Goal: Task Accomplishment & Management: Manage account settings

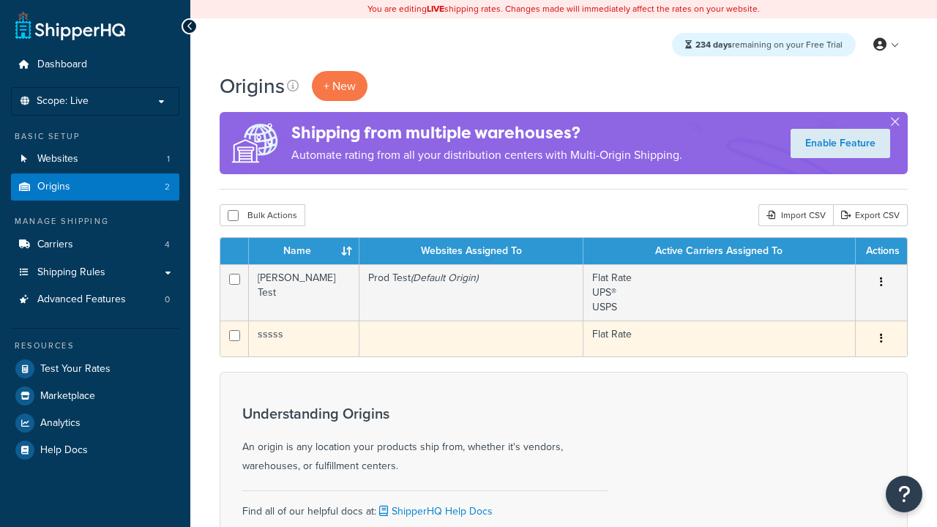
click at [880, 340] on icon "button" at bounding box center [881, 338] width 3 height 10
click at [0, 0] on link "Delete" at bounding box center [0, 0] width 0 height 0
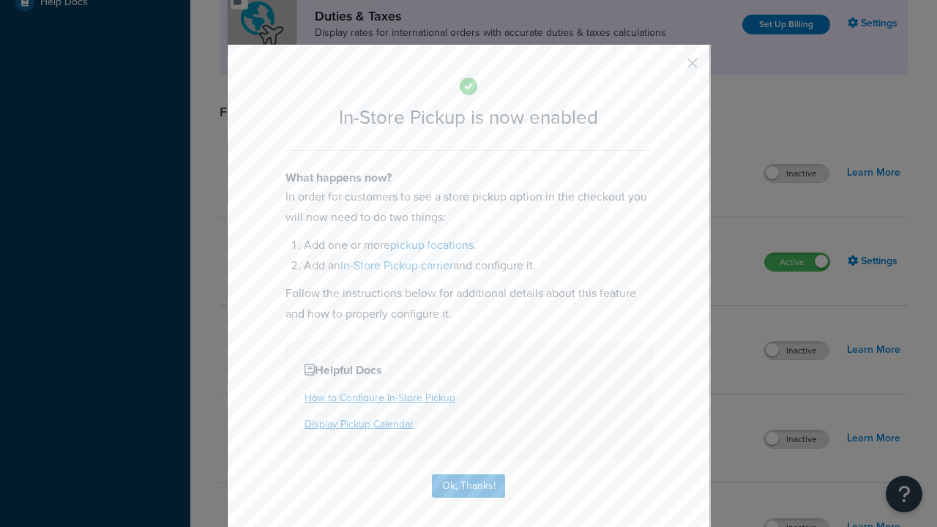
click at [670, 68] on button "button" at bounding box center [671, 69] width 4 height 4
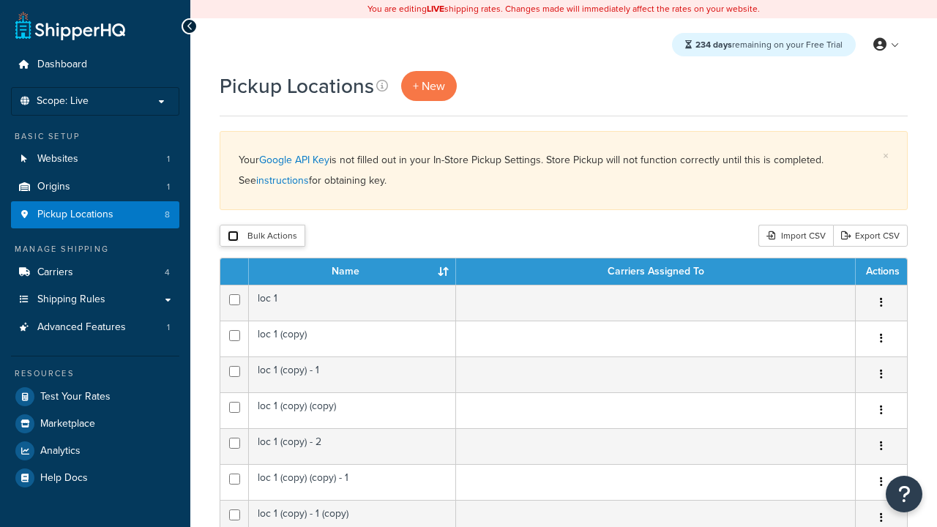
click at [233, 237] on input "checkbox" at bounding box center [233, 236] width 11 height 11
checkbox input "true"
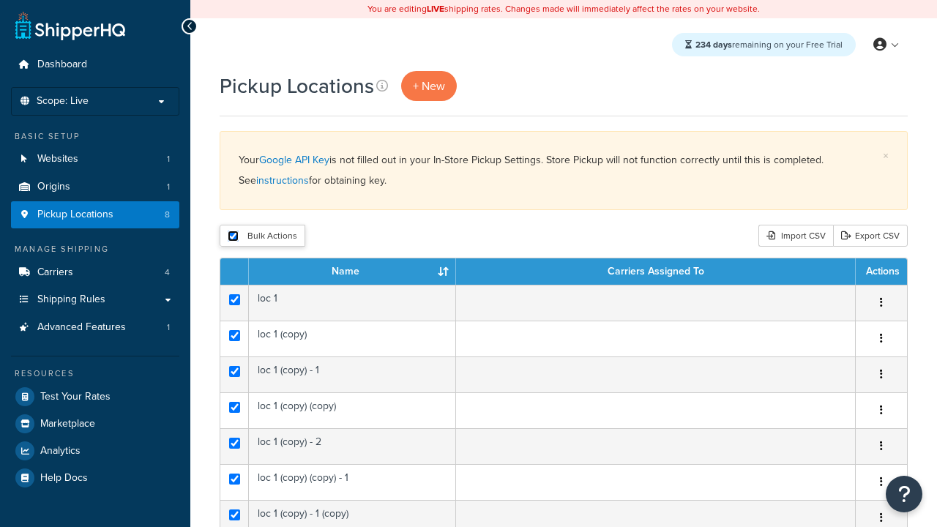
checkbox input "true"
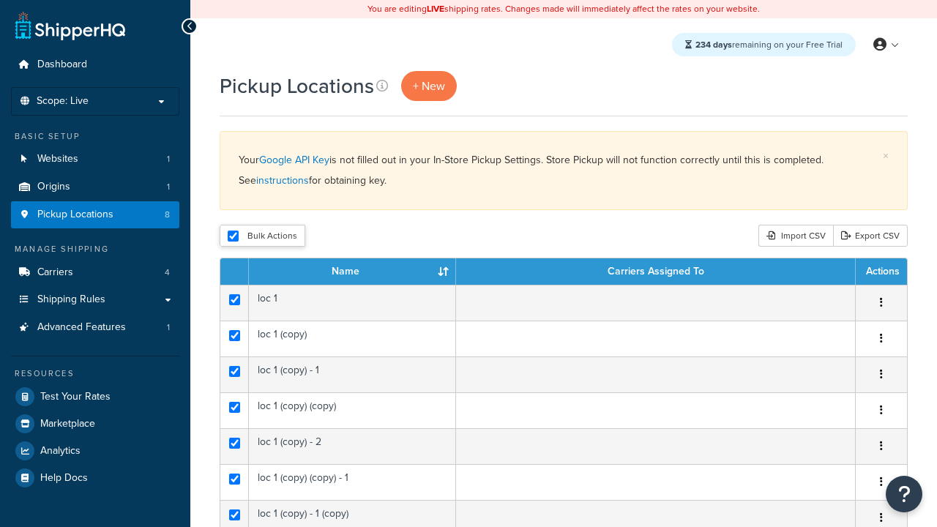
click at [0, 0] on button "Delete" at bounding box center [0, 0] width 0 height 0
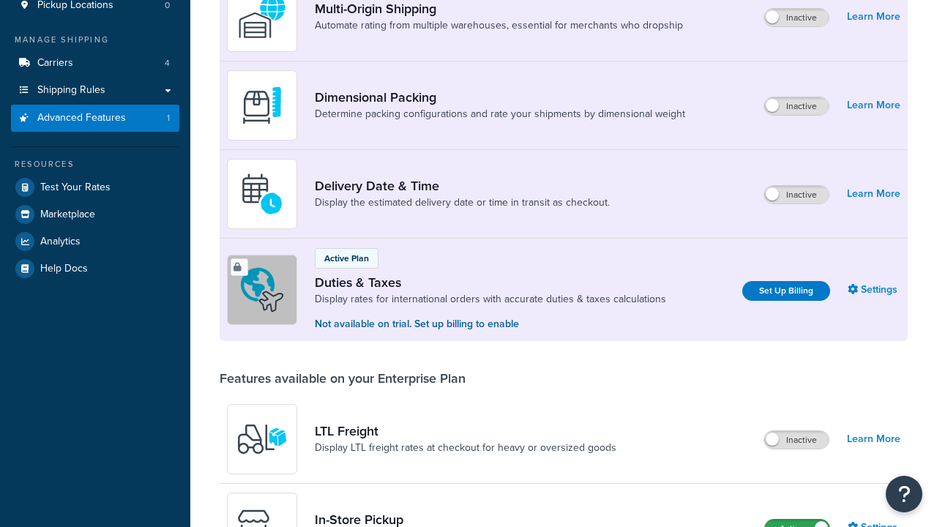
click at [797, 520] on label "Active" at bounding box center [797, 529] width 64 height 18
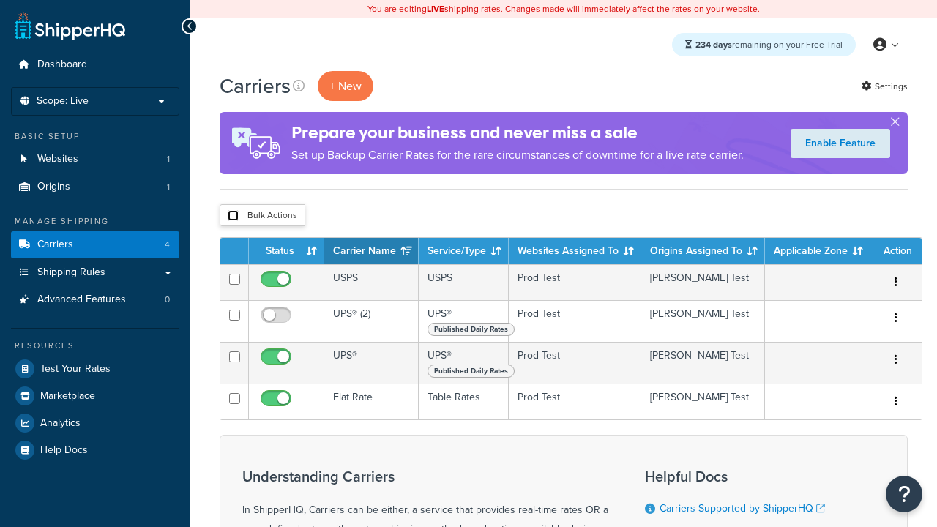
click at [233, 217] on input "checkbox" at bounding box center [233, 215] width 11 height 11
checkbox input "true"
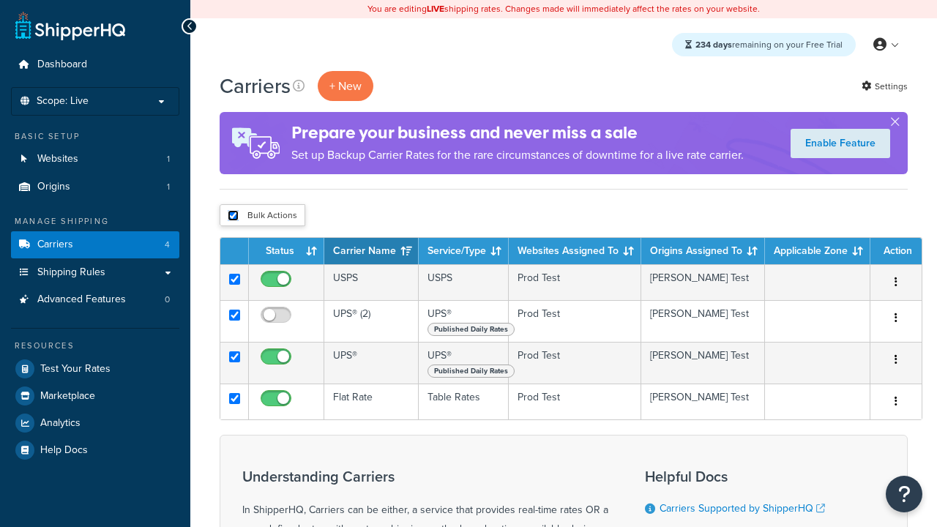
checkbox input "true"
click at [0, 0] on button "Delete" at bounding box center [0, 0] width 0 height 0
